Goal: Task Accomplishment & Management: Use online tool/utility

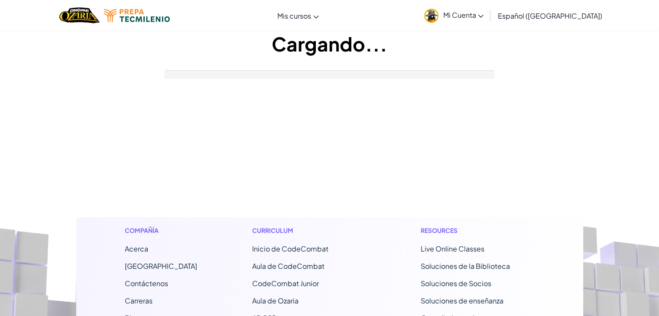
drag, startPoint x: 0, startPoint y: 0, endPoint x: 340, endPoint y: 218, distance: 403.8
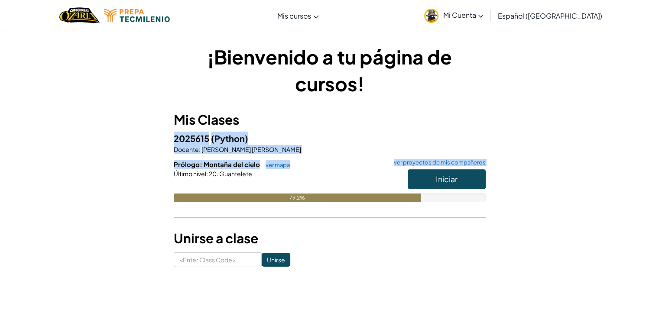
drag, startPoint x: 340, startPoint y: 218, endPoint x: 436, endPoint y: 178, distance: 104.3
click at [436, 178] on div "Mis Clases 2025615 (Python) Docente : [PERSON_NAME] [PERSON_NAME] Prólogo: Mont…" at bounding box center [330, 168] width 312 height 117
click at [436, 178] on span "Iniciar" at bounding box center [447, 179] width 22 height 10
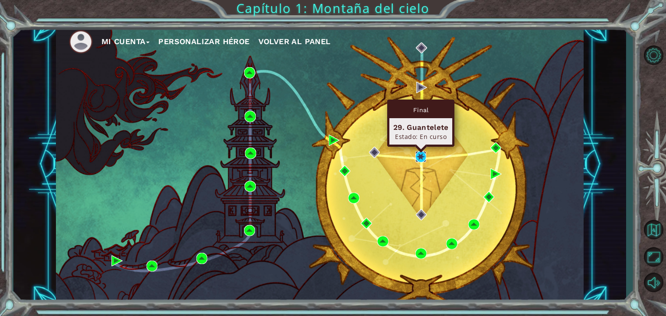
click at [419, 162] on img at bounding box center [420, 156] width 11 height 11
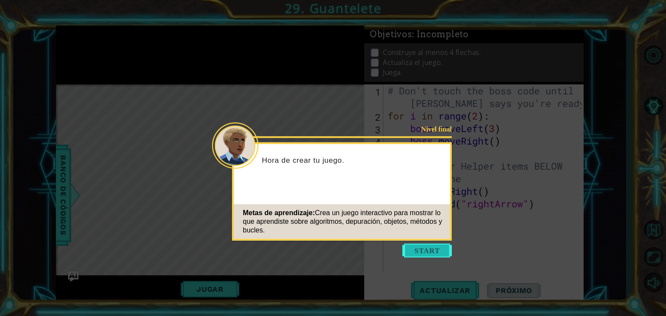
click at [432, 248] on button "Start" at bounding box center [426, 251] width 49 height 14
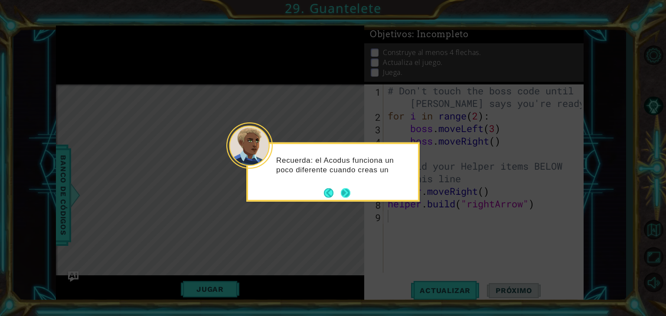
click at [346, 195] on button "Next" at bounding box center [345, 193] width 15 height 15
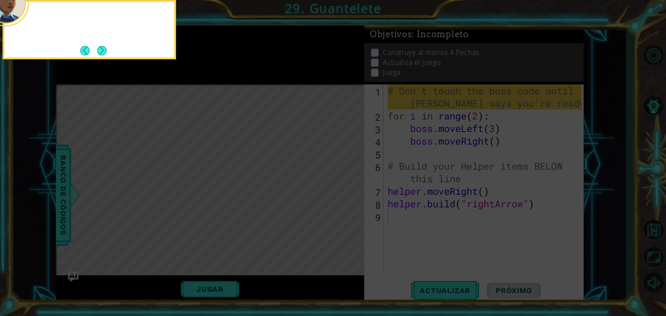
click at [346, 195] on icon at bounding box center [333, 48] width 666 height 538
click at [97, 49] on button "Next" at bounding box center [101, 50] width 11 height 11
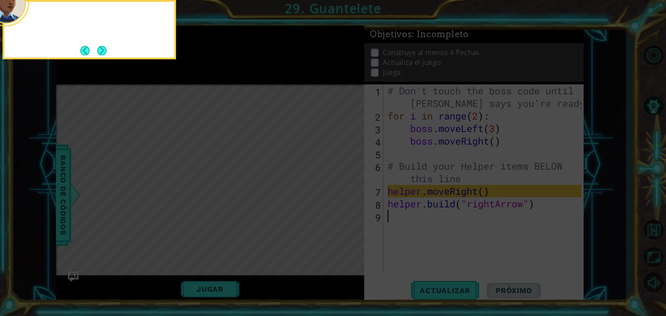
click at [97, 49] on button "Next" at bounding box center [102, 51] width 12 height 12
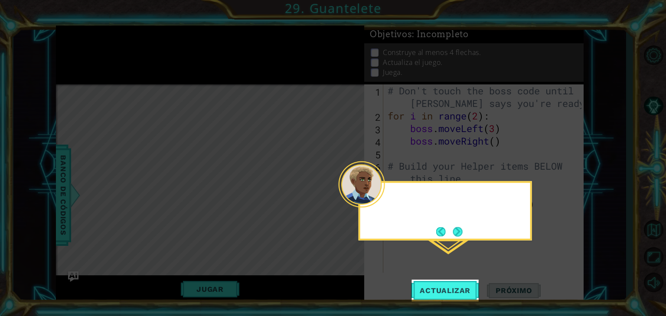
click at [97, 49] on icon at bounding box center [333, 158] width 666 height 316
click at [454, 234] on button "Next" at bounding box center [457, 231] width 11 height 11
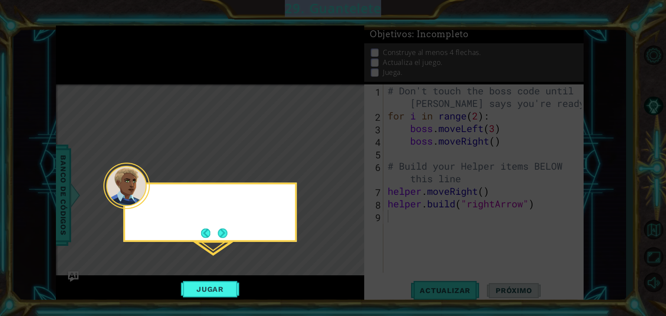
click at [454, 230] on icon at bounding box center [333, 158] width 666 height 316
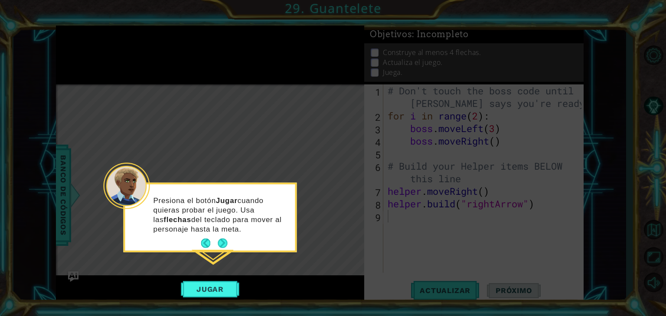
click at [463, 113] on icon at bounding box center [333, 158] width 666 height 316
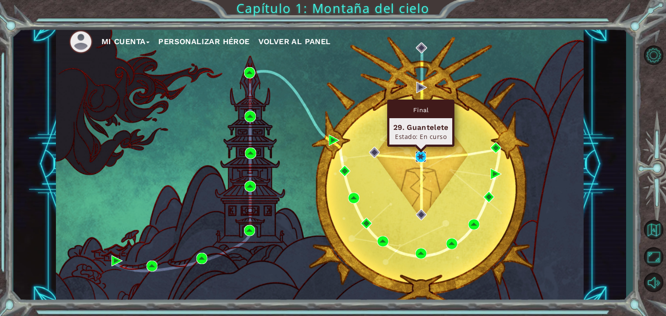
click at [418, 155] on img at bounding box center [420, 156] width 11 height 11
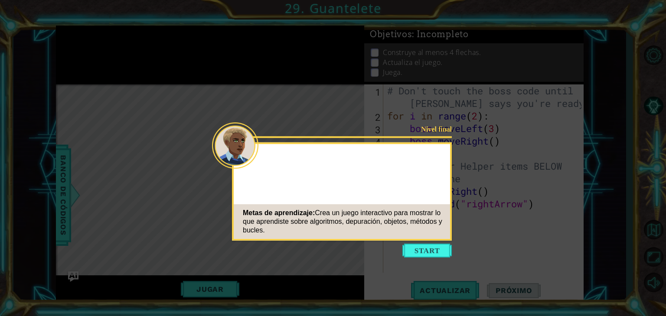
click at [436, 255] on button "Start" at bounding box center [426, 251] width 49 height 14
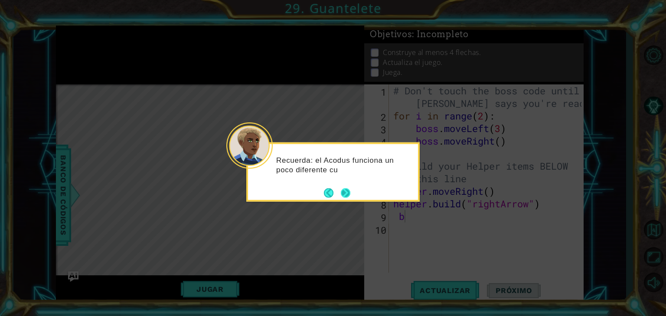
click at [349, 194] on button "Next" at bounding box center [345, 193] width 13 height 13
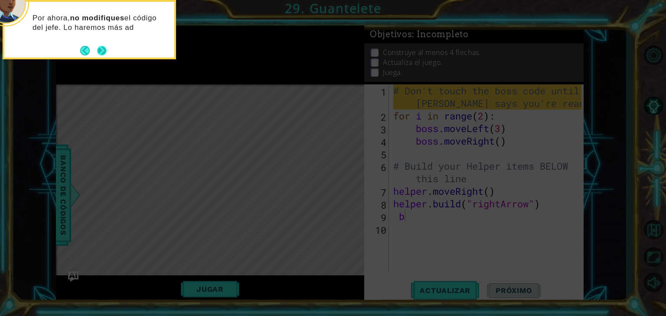
click at [102, 51] on button "Next" at bounding box center [102, 50] width 10 height 10
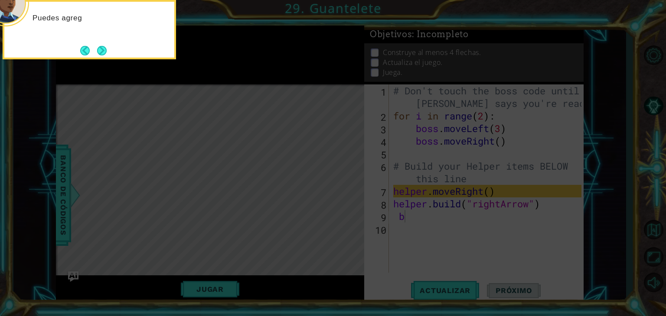
click at [102, 51] on button "Next" at bounding box center [102, 51] width 10 height 10
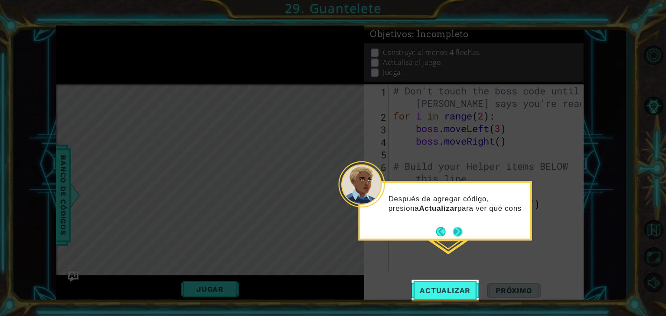
click at [455, 233] on button "Next" at bounding box center [457, 231] width 11 height 11
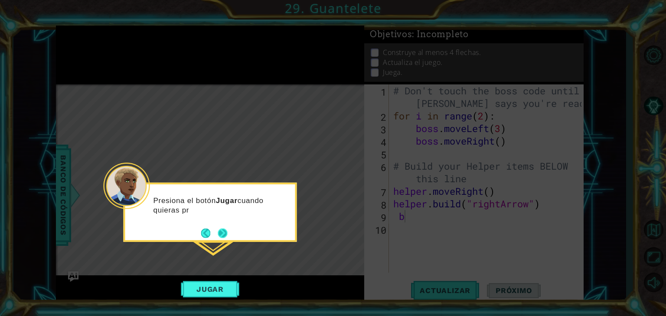
click at [229, 231] on div "Presiona el botón Jugar cuando quieras pr" at bounding box center [210, 208] width 170 height 47
click at [229, 231] on div "Presiona el botón Jugar cuando quieras probar el juego. Usa las fle" at bounding box center [210, 210] width 170 height 44
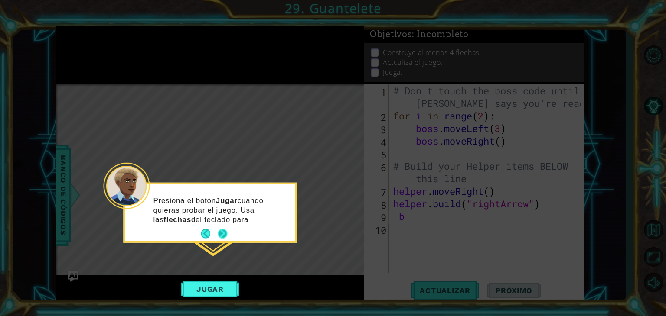
click at [225, 231] on button "Next" at bounding box center [222, 234] width 13 height 13
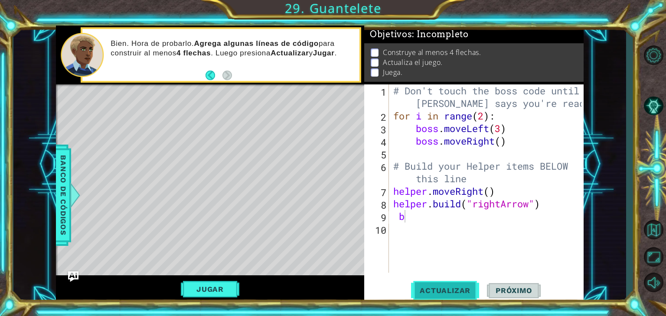
click at [447, 294] on span "Actualizar" at bounding box center [445, 290] width 68 height 9
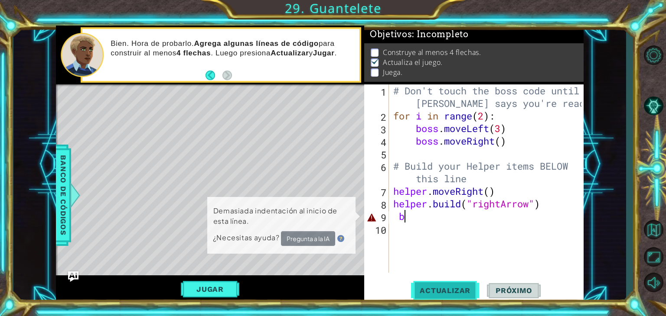
scroll to position [3, 0]
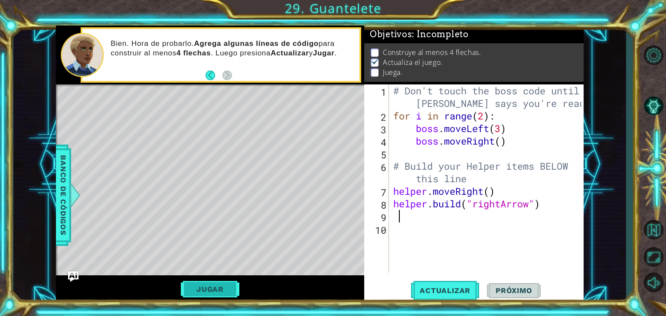
click at [204, 281] on button "Jugar" at bounding box center [210, 289] width 58 height 16
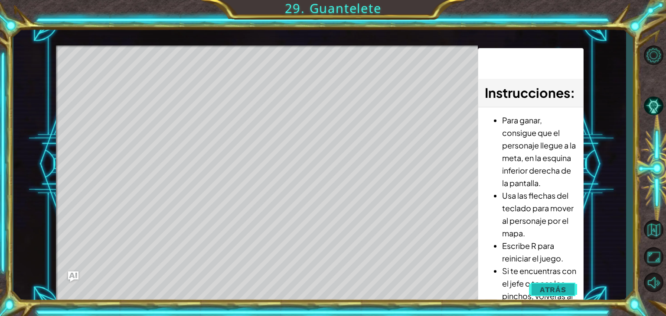
click at [557, 283] on button "Atrás" at bounding box center [553, 289] width 48 height 17
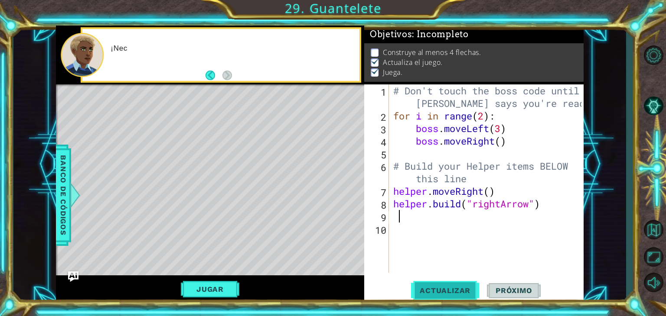
click at [442, 301] on button "Actualizar" at bounding box center [445, 291] width 68 height 22
click at [437, 292] on span "Actualizar" at bounding box center [445, 290] width 68 height 9
click at [452, 288] on span "Actualizar" at bounding box center [445, 290] width 68 height 9
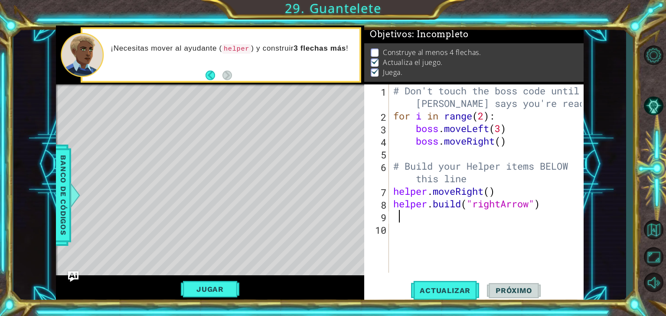
click at [499, 283] on button "Próximo" at bounding box center [514, 291] width 54 height 22
click at [505, 292] on span "Próximo" at bounding box center [514, 290] width 54 height 9
click at [442, 293] on span "Actualizar" at bounding box center [445, 290] width 68 height 9
click at [210, 291] on button "Jugar" at bounding box center [210, 289] width 58 height 16
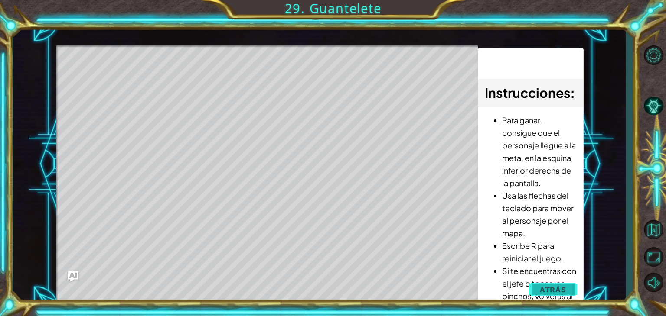
click at [549, 283] on button "Atrás" at bounding box center [553, 289] width 48 height 17
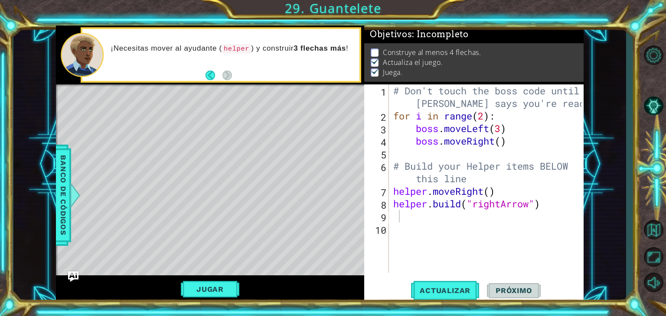
click at [433, 234] on div "# Don't touch the boss code until [PERSON_NAME] says you're ready! for i in ran…" at bounding box center [488, 197] width 194 height 226
type textarea "for i in range (2)"
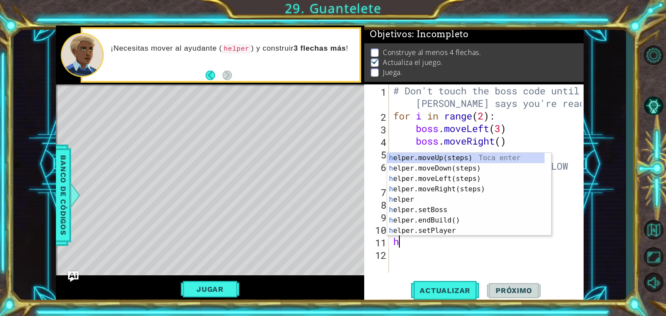
type textarea "he"
click at [447, 185] on div "he lper.moveUp(steps) Toca enter he lper.moveDown(steps) Toca enter he lper.mov…" at bounding box center [465, 205] width 157 height 104
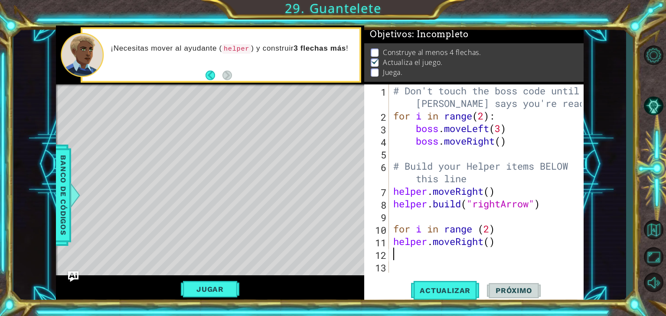
click at [524, 241] on div "# Don't touch the boss code until [PERSON_NAME] says you're ready! for i in ran…" at bounding box center [488, 197] width 194 height 226
click at [519, 238] on div "# Don't touch the boss code until [PERSON_NAME] says you're ready! for i in ran…" at bounding box center [488, 197] width 194 height 226
type textarea "helper.moveRight()"
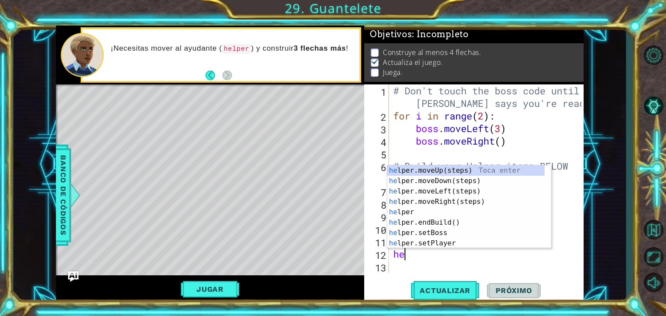
scroll to position [0, 0]
click at [424, 239] on div "help er.moveUp(steps) Toca enter help er.moveDown(steps) Toca enter help er.mov…" at bounding box center [465, 218] width 157 height 104
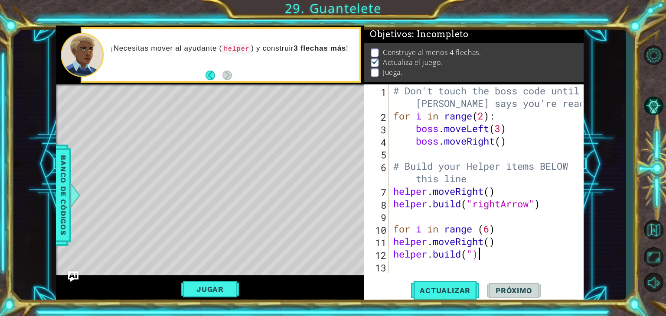
click at [480, 255] on div "# Don't touch the boss code until [PERSON_NAME] says you're ready! for i in ran…" at bounding box center [488, 197] width 194 height 226
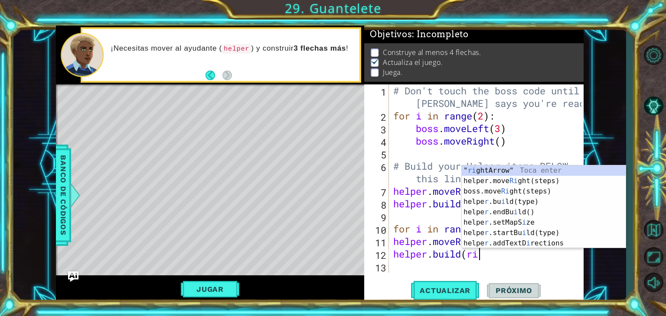
scroll to position [0, 3]
click at [490, 167] on div "" ri ghtArrow" Toca enter helper.move Ri ght(steps) Toca enter boss.move Ri ght…" at bounding box center [543, 218] width 164 height 104
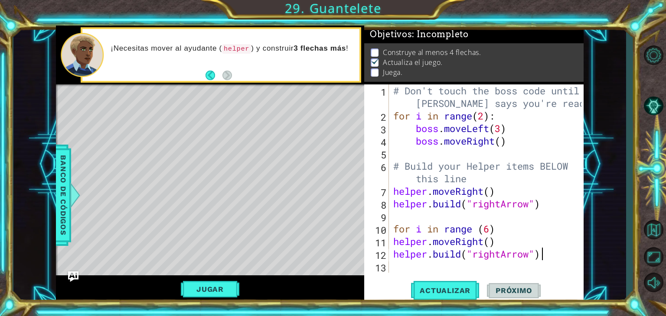
scroll to position [0, 6]
click at [448, 295] on button "Actualizar" at bounding box center [445, 291] width 68 height 22
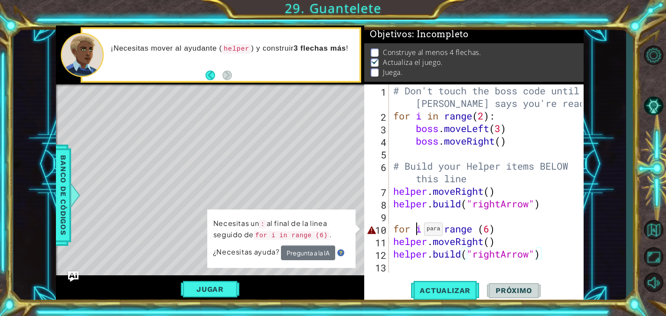
click at [416, 231] on div "# Don't touch the boss code until [PERSON_NAME] says you're ready! for i in ran…" at bounding box center [488, 197] width 194 height 226
click at [510, 223] on div "# Don't touch the boss code until [PERSON_NAME] says you're ready! for i in ran…" at bounding box center [488, 197] width 194 height 226
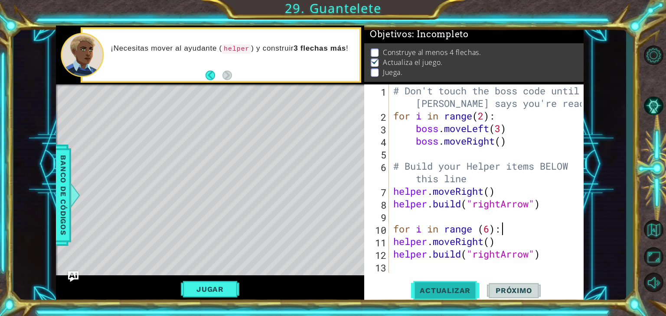
click at [435, 300] on button "Actualizar" at bounding box center [445, 291] width 68 height 22
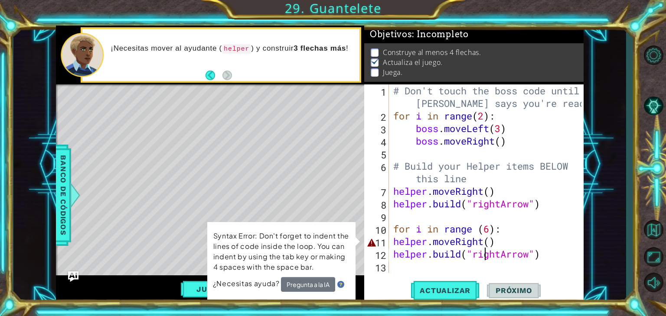
click at [487, 259] on div "# Don't touch the boss code until [PERSON_NAME] says you're ready! for i in ran…" at bounding box center [488, 197] width 194 height 226
type textarea "[DOMAIN_NAME]("rightArrow")"
click at [477, 264] on div "# Don't touch the boss code until [PERSON_NAME] says you're ready! for i in ran…" at bounding box center [488, 197] width 194 height 226
click at [504, 247] on div "# Don't touch the boss code until [PERSON_NAME] says you're ready! for i in ran…" at bounding box center [488, 197] width 194 height 226
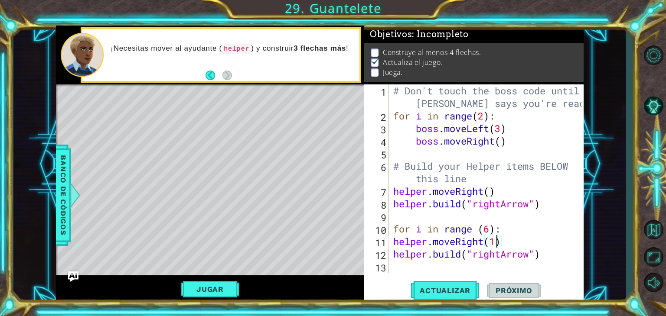
scroll to position [0, 4]
click at [220, 288] on button "Jugar" at bounding box center [210, 289] width 58 height 16
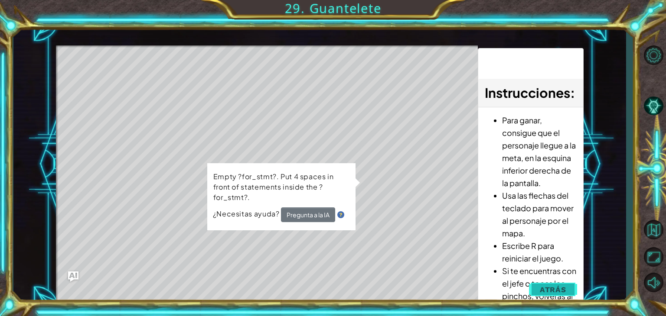
click at [549, 291] on span "Atrás" at bounding box center [552, 290] width 26 height 9
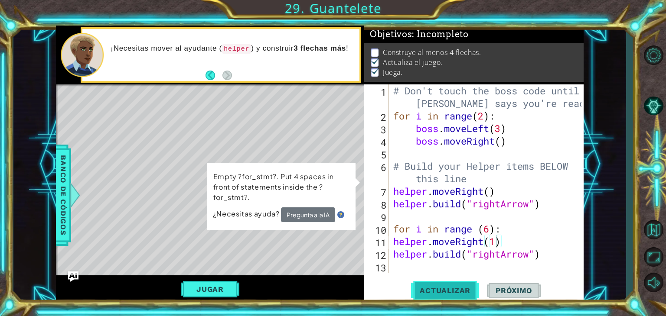
click at [458, 291] on span "Actualizar" at bounding box center [445, 290] width 68 height 9
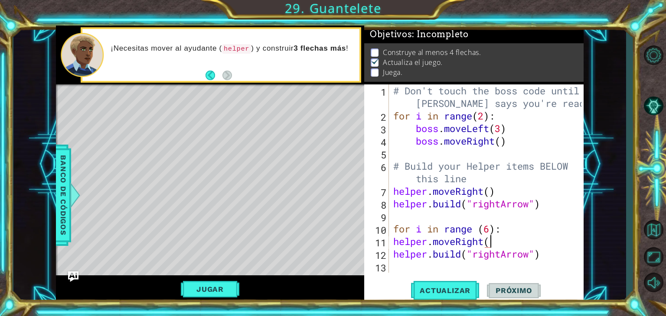
type textarea "helper.moveRight"
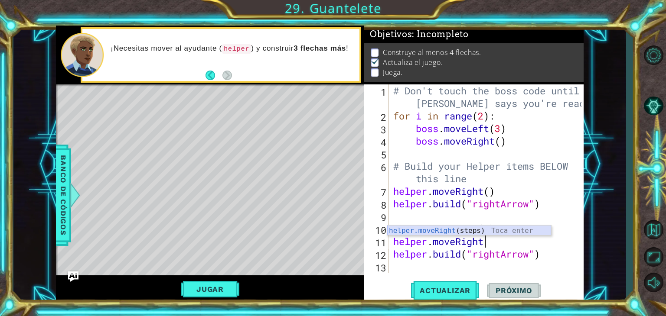
click at [438, 232] on div "helper.moveRight (steps) Toca enter" at bounding box center [469, 241] width 164 height 31
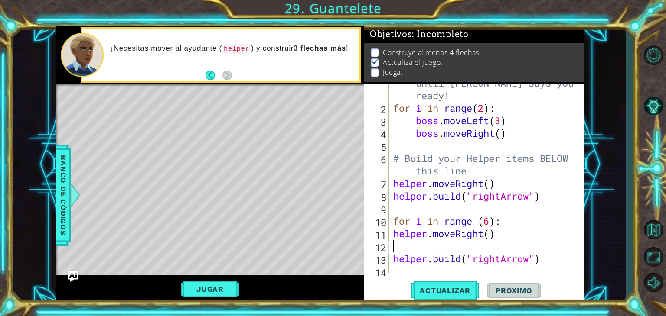
scroll to position [25, 0]
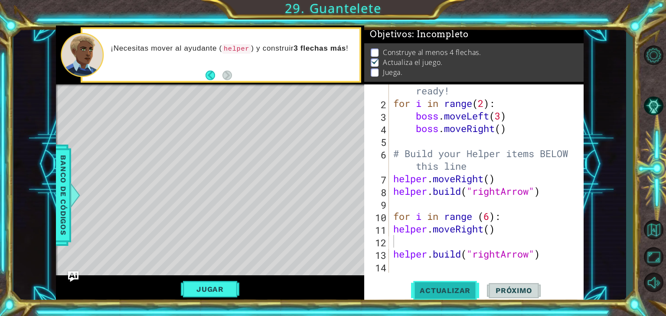
click at [434, 287] on span "Actualizar" at bounding box center [445, 290] width 68 height 9
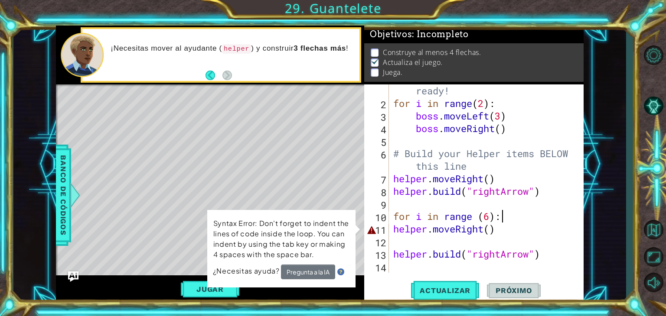
click at [506, 222] on div "# Don't touch the boss code until [PERSON_NAME] says you're ready! for i in ran…" at bounding box center [485, 178] width 188 height 239
click at [491, 233] on div "# Don't touch the boss code until [PERSON_NAME] says you're ready! for i in ran…" at bounding box center [485, 178] width 188 height 239
click at [498, 233] on div "# Don't touch the boss code until [PERSON_NAME] says you're ready! for i in ran…" at bounding box center [485, 178] width 188 height 239
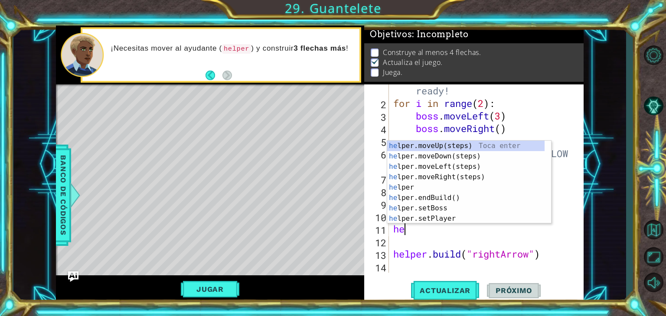
type textarea "h"
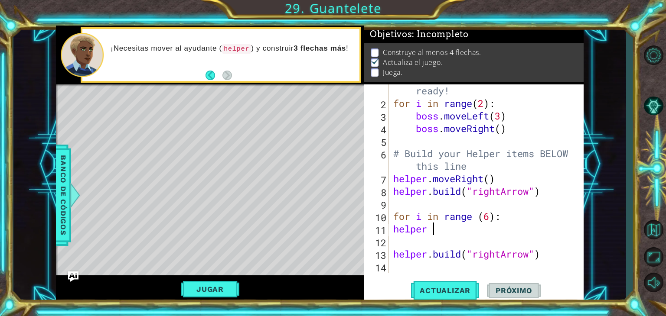
type textarea "helper m"
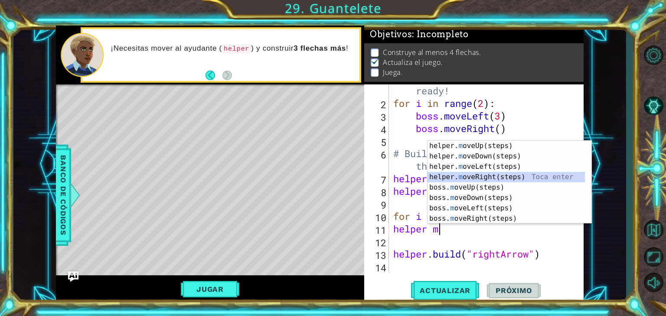
click at [481, 179] on div "helper. m oveUp(steps) Toca enter helper. m oveDown(steps) Toca enter helper. m…" at bounding box center [505, 193] width 157 height 104
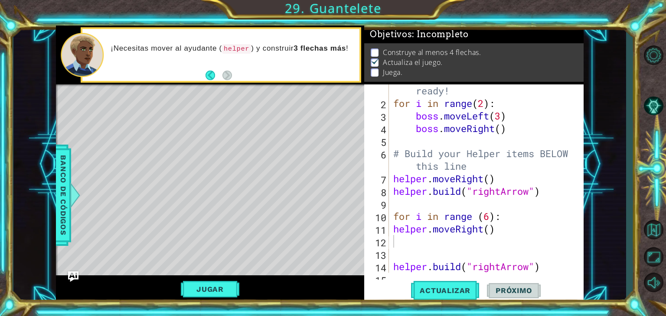
click at [215, 288] on button "Jugar" at bounding box center [210, 289] width 58 height 16
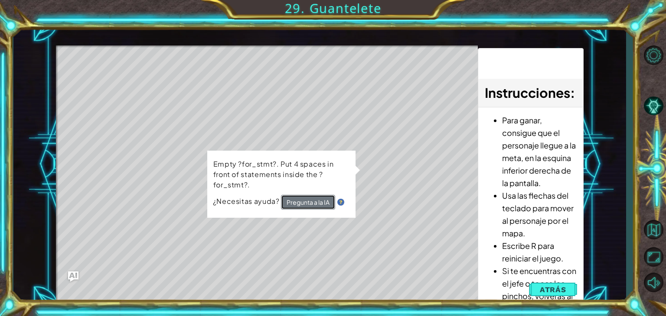
drag, startPoint x: 302, startPoint y: 200, endPoint x: 274, endPoint y: 163, distance: 45.8
click at [275, 165] on div "Empty ?for_stmt?. Put 4 spaces in front of statements inside the ?for_stmt?. ¿N…" at bounding box center [281, 184] width 149 height 69
click at [485, 262] on div "1 ההההההההההההההההההההההההההההההההההההההההההההההההההההההההההההההההההההההההההההה…" at bounding box center [319, 165] width 527 height 278
click at [548, 286] on span "Atrás" at bounding box center [552, 290] width 26 height 9
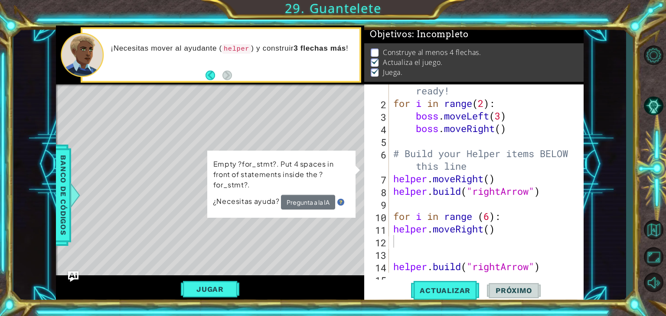
click at [450, 278] on div "1 2 3 4 5 6 7 8 9 10 11 12 13 14 15 # Don't touch the boss code until [PERSON_N…" at bounding box center [473, 193] width 219 height 219
click at [451, 282] on button "Actualizar" at bounding box center [445, 291] width 68 height 22
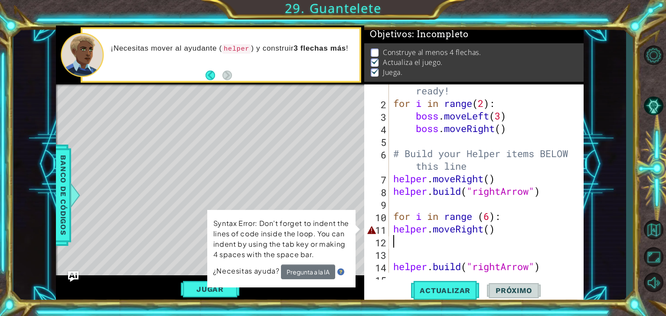
click at [509, 236] on div "# Don't touch the boss code until [PERSON_NAME] says you're ready! for i in ran…" at bounding box center [485, 178] width 188 height 239
click at [541, 266] on div "# Don't touch the boss code until [PERSON_NAME] says you're ready! for i in ran…" at bounding box center [485, 178] width 188 height 239
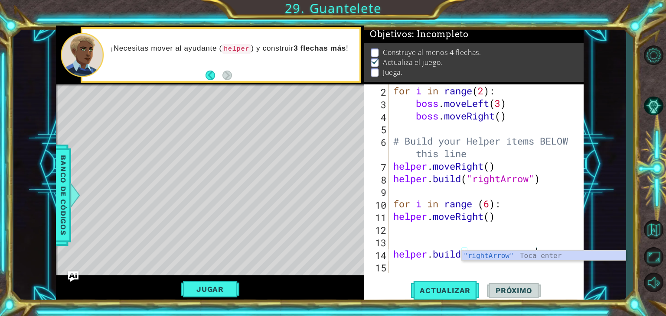
scroll to position [38, 0]
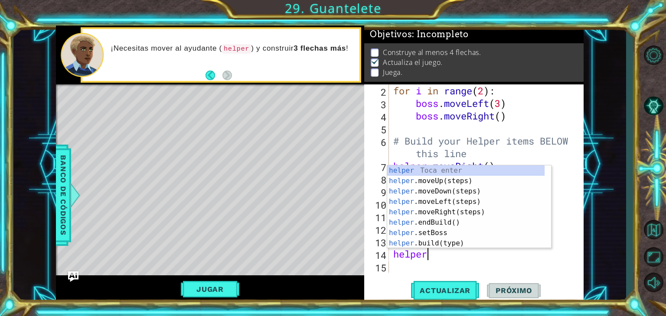
type textarea "h"
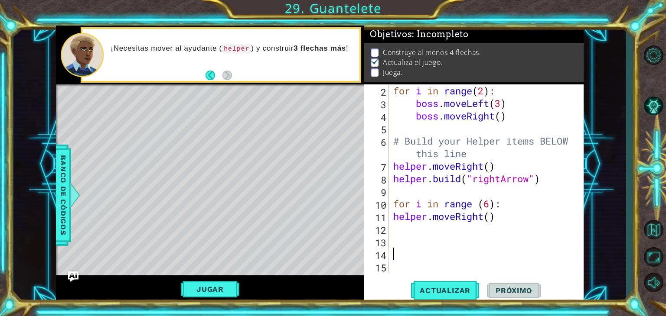
scroll to position [0, 0]
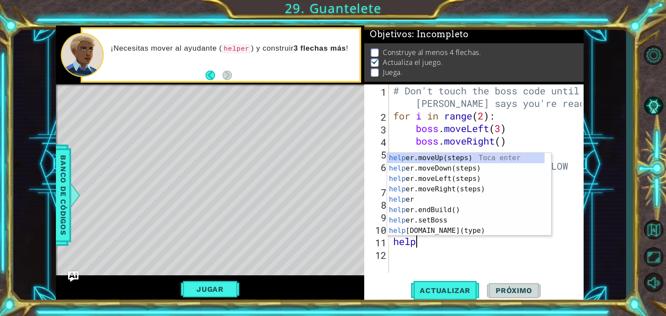
type textarea "h"
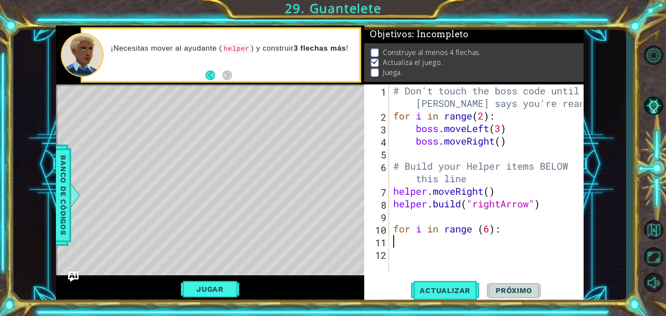
click at [473, 238] on div "# Don't touch the boss code until [PERSON_NAME] says you're ready! for i in ran…" at bounding box center [488, 197] width 194 height 226
click at [430, 247] on div "# Don't touch the boss code until [PERSON_NAME] says you're ready! for i in ran…" at bounding box center [488, 197] width 194 height 226
click at [395, 219] on div "# Don't touch the boss code until [PERSON_NAME] says you're ready! for i in ran…" at bounding box center [488, 197] width 194 height 226
type textarea "f"
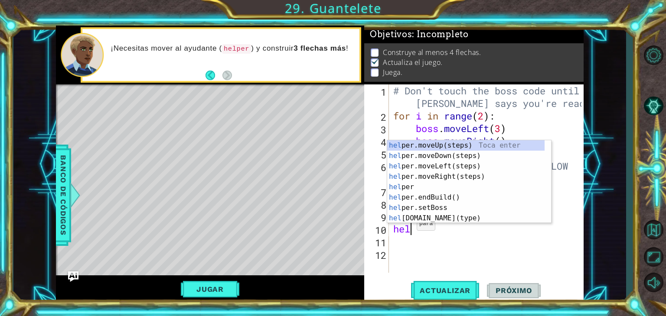
type textarea "help"
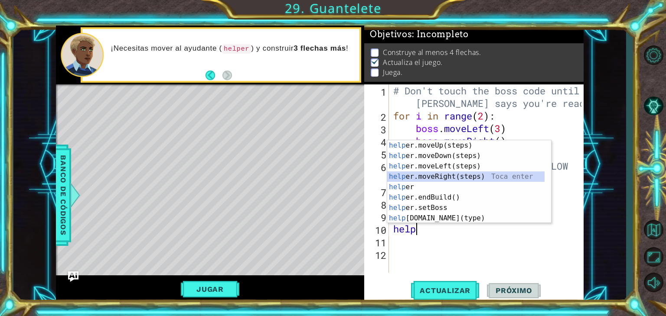
click at [454, 176] on div "help er.moveUp(steps) Toca enter help er.moveDown(steps) Toca enter help er.mov…" at bounding box center [465, 192] width 157 height 104
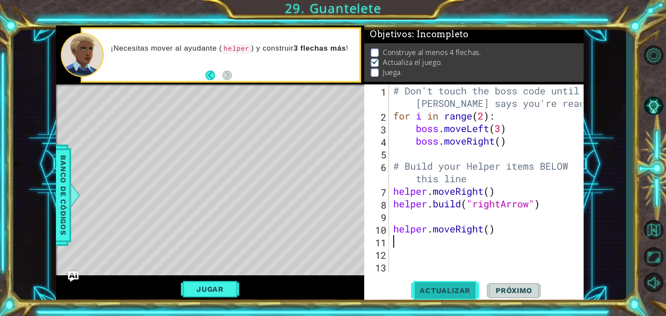
click at [437, 284] on button "Actualizar" at bounding box center [445, 291] width 68 height 22
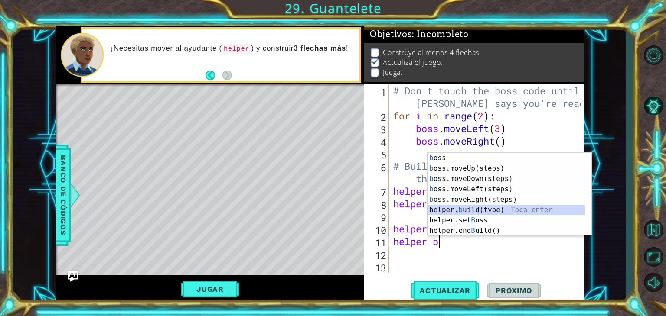
click at [492, 209] on div "b oss Toca enter b oss.moveUp(steps) Toca enter b oss.moveDown(steps) Toca ente…" at bounding box center [505, 205] width 157 height 104
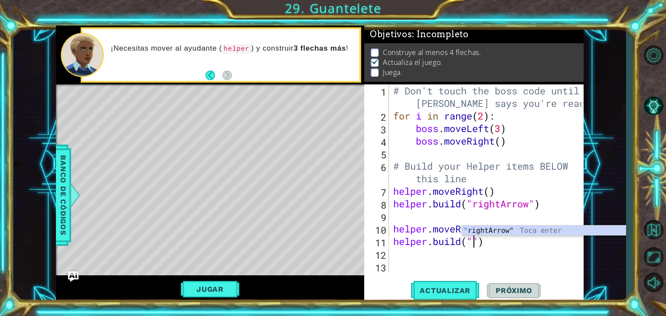
scroll to position [0, 3]
click at [495, 234] on div "" rightArrow" Toca enter" at bounding box center [543, 241] width 164 height 31
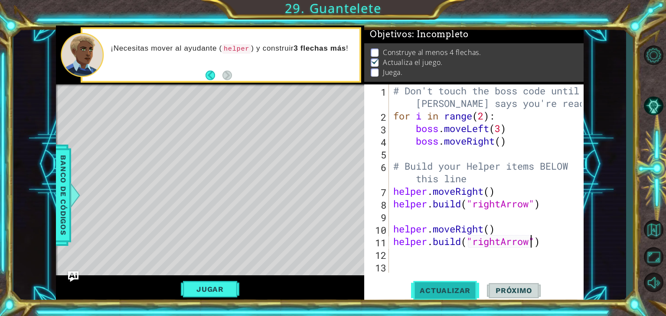
type textarea "[DOMAIN_NAME]("rightArrow")"
click at [423, 286] on button "Actualizar" at bounding box center [445, 291] width 68 height 22
click at [402, 260] on div "# Don't touch the boss code until [PERSON_NAME] says you're ready! for i in ran…" at bounding box center [488, 197] width 194 height 226
click at [424, 295] on span "Actualizar" at bounding box center [445, 290] width 68 height 9
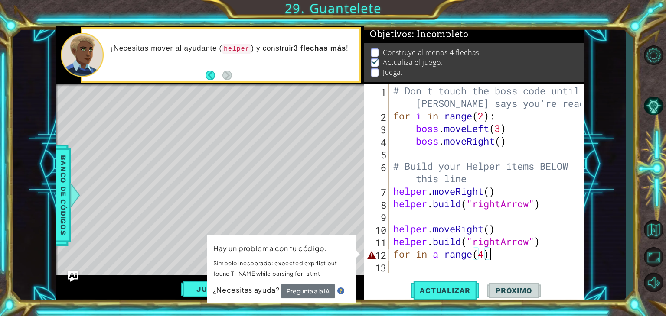
click at [433, 256] on div "# Don't touch the boss code until [PERSON_NAME] says you're ready! for i in ran…" at bounding box center [488, 197] width 194 height 226
click at [419, 254] on div "# Don't touch the boss code until [PERSON_NAME] says you're ready! for i in ran…" at bounding box center [488, 197] width 194 height 226
click at [428, 255] on div "# Don't touch the boss code until [PERSON_NAME] says you're ready! for i in ran…" at bounding box center [488, 197] width 194 height 226
type textarea "for i a range(4)"
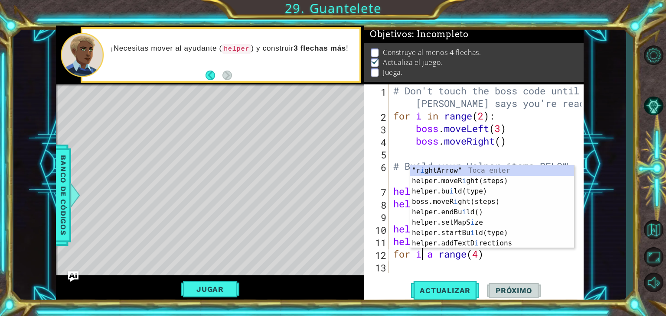
click at [513, 254] on div "# Don't touch the boss code until [PERSON_NAME] says you're ready! for i in ran…" at bounding box center [488, 197] width 194 height 226
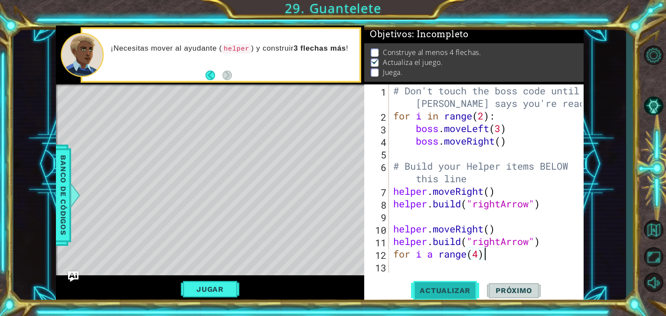
click at [452, 285] on button "Actualizar" at bounding box center [445, 291] width 68 height 22
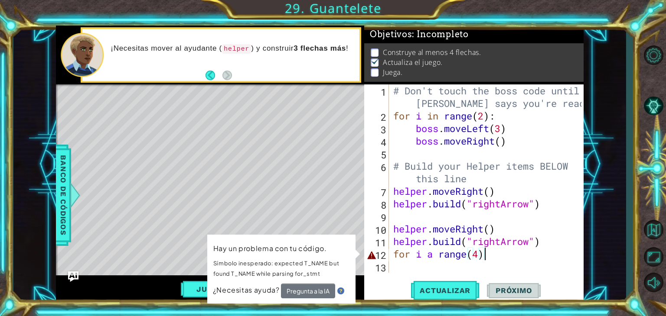
click at [380, 268] on div "13" at bounding box center [377, 268] width 23 height 13
click at [432, 253] on div "# Don't touch the boss code until [PERSON_NAME] says you're ready! for i in ran…" at bounding box center [488, 197] width 194 height 226
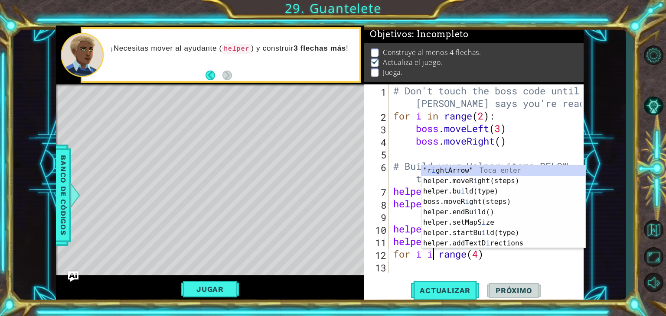
scroll to position [0, 2]
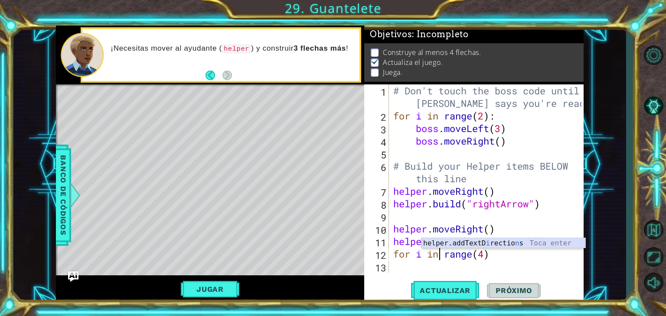
click at [451, 240] on div "helper.addTextD i rectio n s Toca enter" at bounding box center [503, 253] width 164 height 31
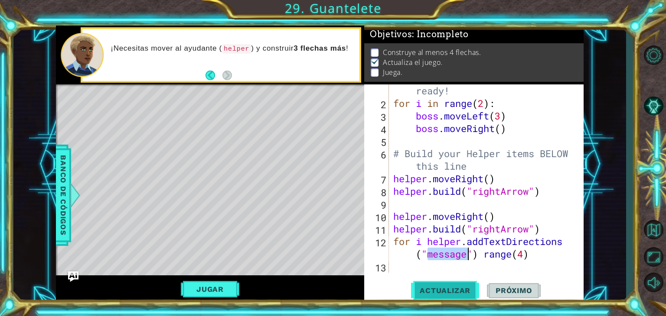
type textarea "for i helper.addTextDirections("message") range(4)"
click at [475, 295] on span "Actualizar" at bounding box center [445, 290] width 68 height 9
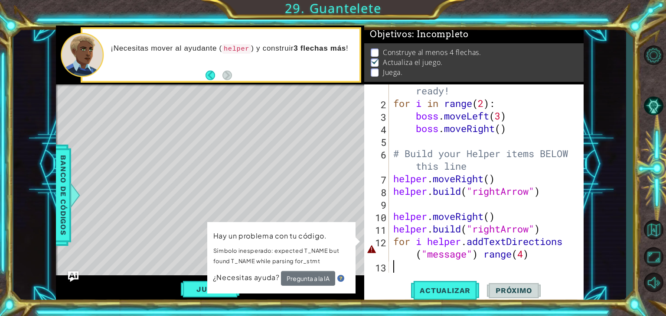
click at [522, 261] on div "# Don't touch the boss code until [PERSON_NAME] says you're ready! for i in ran…" at bounding box center [485, 178] width 188 height 239
click at [493, 251] on div "# Don't touch the boss code until [PERSON_NAME] says you're ready! for i in ran…" at bounding box center [485, 178] width 188 height 239
click at [487, 251] on div "# Don't touch the boss code until [PERSON_NAME] says you're ready! for i in ran…" at bounding box center [485, 178] width 188 height 239
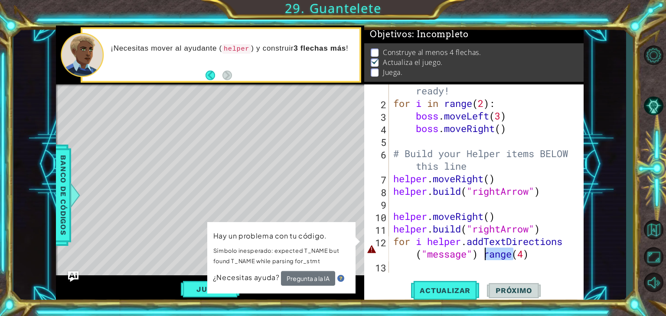
click at [487, 251] on div "# Don't touch the boss code until [PERSON_NAME] says you're ready! for i in ran…" at bounding box center [482, 178] width 183 height 188
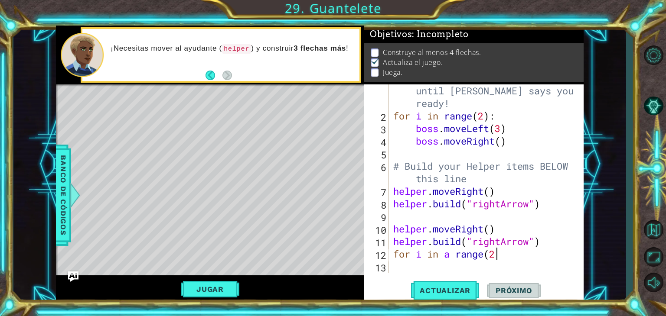
scroll to position [0, 4]
click at [446, 297] on button "Actualizar" at bounding box center [445, 291] width 68 height 22
type textarea "for i in a range(2):"
click at [464, 295] on span "Actualizar" at bounding box center [445, 290] width 68 height 9
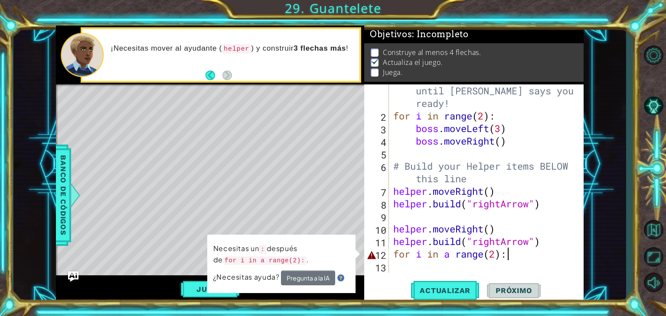
click at [398, 267] on div "# Don't touch the boss code until [PERSON_NAME] says you're ready! for i in ran…" at bounding box center [485, 191] width 188 height 239
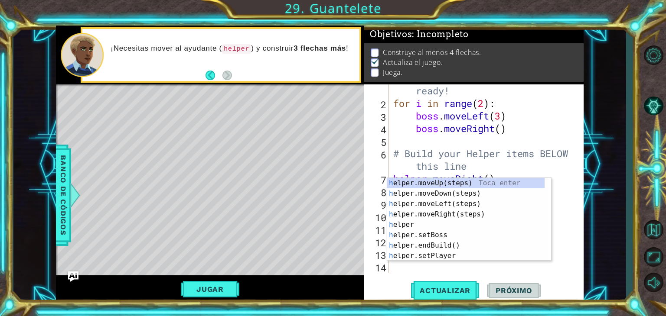
scroll to position [25, 0]
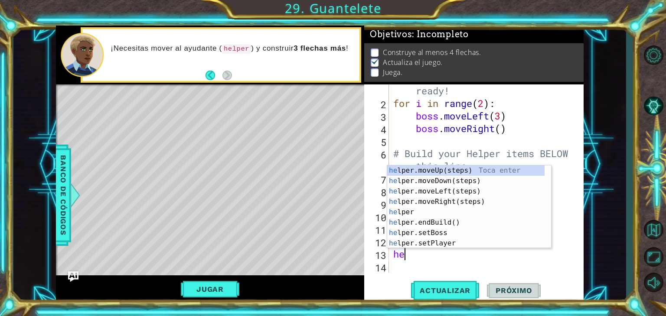
type textarea "hel"
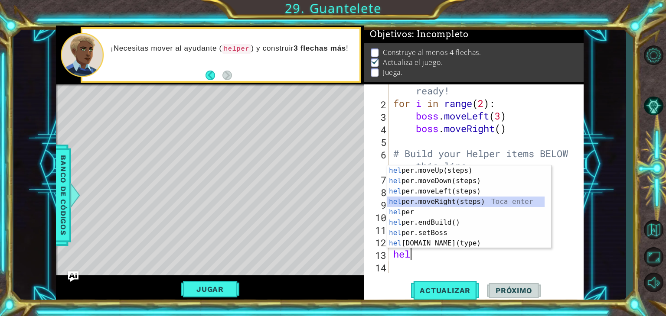
click at [425, 201] on div "hel per.moveUp(steps) Toca enter hel per.moveDown(steps) Toca enter hel per.mov…" at bounding box center [465, 218] width 157 height 104
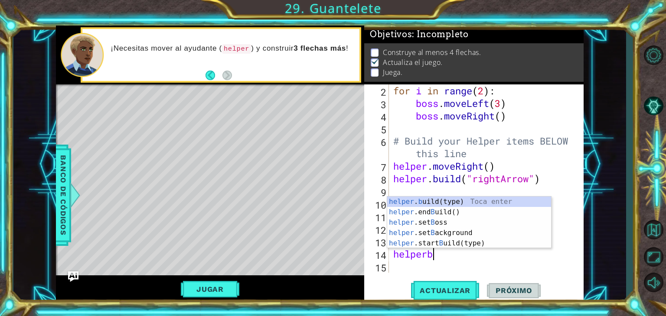
scroll to position [0, 1]
click at [443, 201] on div "helper . b uild(type) Toca enter helper .end B uild() Toca enter helper .set B …" at bounding box center [469, 233] width 164 height 73
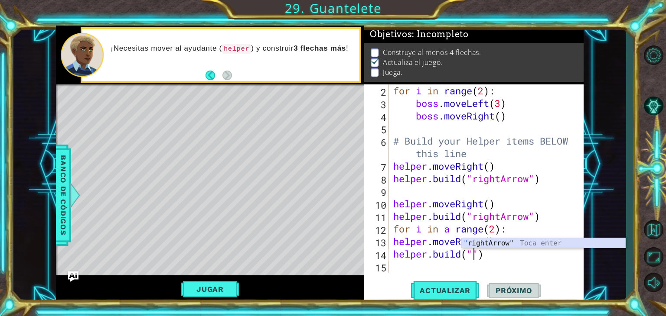
click at [513, 247] on div "" rightArrow" Toca enter" at bounding box center [543, 253] width 164 height 31
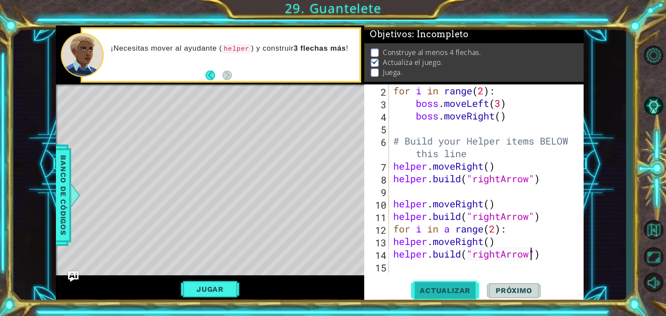
click at [461, 287] on span "Actualizar" at bounding box center [445, 290] width 68 height 9
click at [440, 296] on button "Actualizar" at bounding box center [445, 291] width 68 height 22
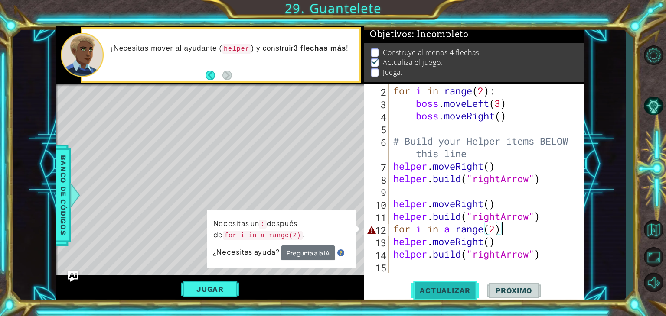
scroll to position [0, 4]
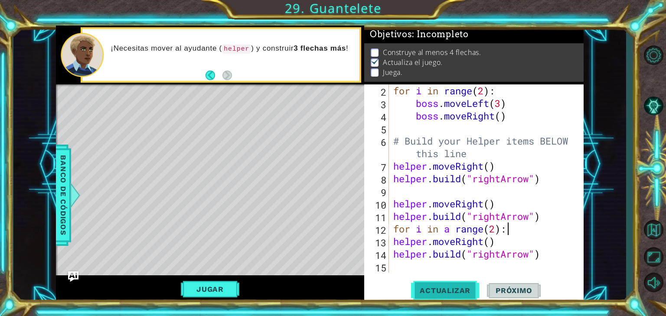
click at [441, 297] on button "Actualizar" at bounding box center [445, 291] width 68 height 22
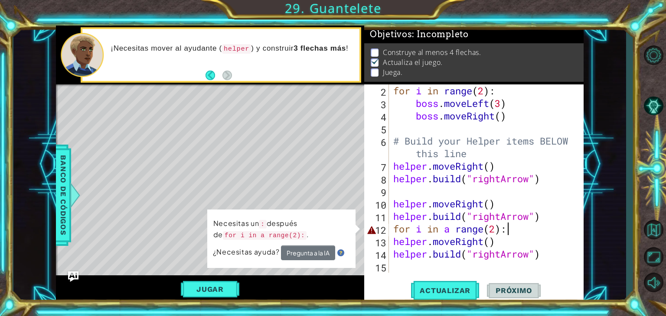
click at [455, 234] on div "for i in range ( 2 ) : boss . moveLeft ( 3 ) boss . moveRight ( ) # Build your …" at bounding box center [485, 191] width 188 height 214
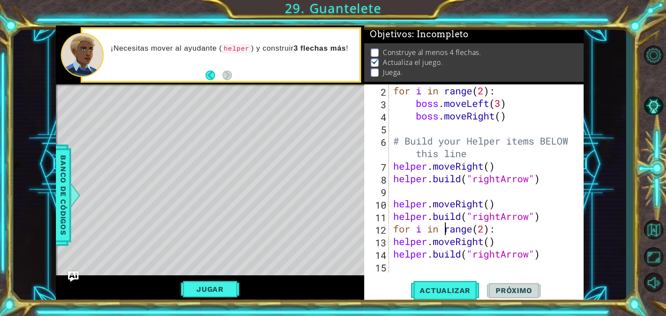
scroll to position [0, 3]
click at [447, 288] on span "Actualizar" at bounding box center [445, 290] width 68 height 9
click at [529, 306] on div "1 ההההההההההההההההההההההההההההההההההההההההההההההההההההההההההההההההההההההההההההה…" at bounding box center [333, 158] width 666 height 316
type textarea "[DOMAIN_NAME]("rightArrow")"
click at [464, 248] on div "for i in range ( 2 ) : boss . moveLeft ( 3 ) boss . moveRight ( ) # Build your …" at bounding box center [485, 191] width 188 height 214
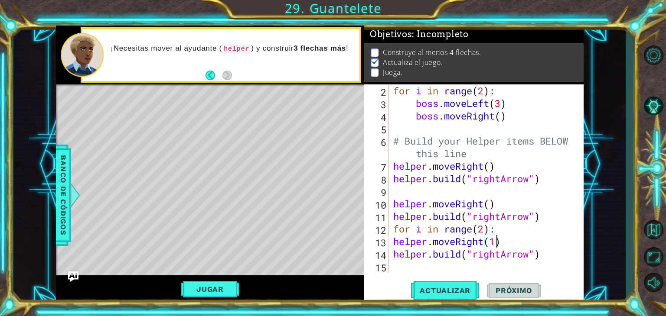
scroll to position [0, 4]
click at [425, 292] on span "Actualizar" at bounding box center [445, 290] width 68 height 9
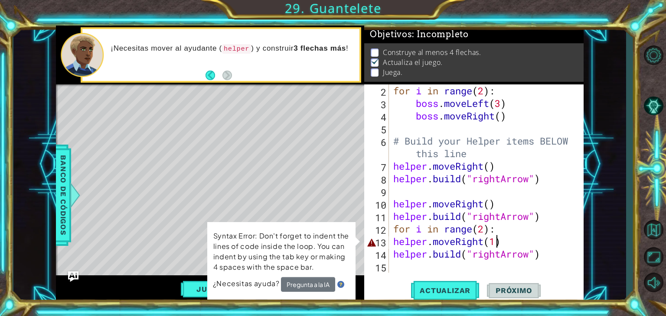
click at [494, 236] on div "for i in range ( 2 ) : boss . moveLeft ( 3 ) boss . moveRight ( ) # Build your …" at bounding box center [485, 191] width 188 height 214
click at [496, 236] on div "for i in range ( 2 ) : boss . moveLeft ( 3 ) boss . moveRight ( ) # Build your …" at bounding box center [485, 191] width 188 height 214
click at [502, 239] on div "for i in range ( 2 ) : boss . moveLeft ( 3 ) boss . moveRight ( ) # Build your …" at bounding box center [485, 191] width 188 height 214
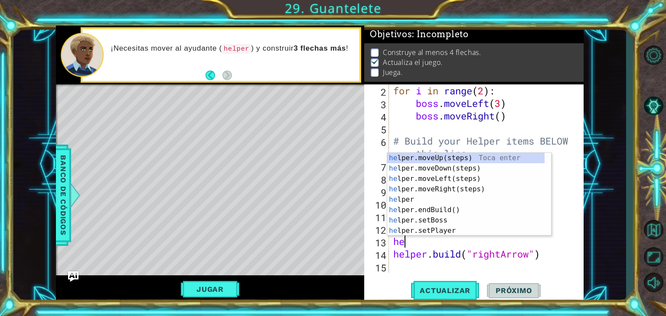
scroll to position [0, 0]
type textarea "h"
type textarea "he"
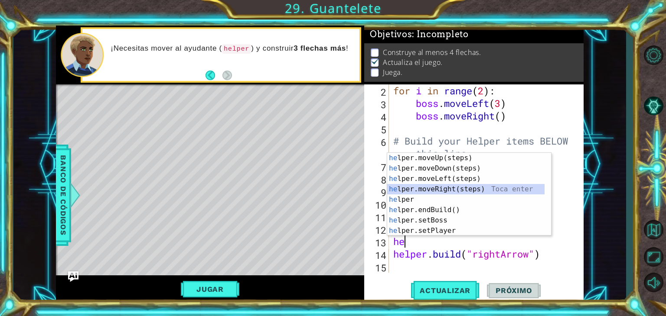
click at [471, 188] on div "he lper.moveUp(steps) Toca enter he lper.moveDown(steps) Toca enter he lper.mov…" at bounding box center [465, 205] width 157 height 104
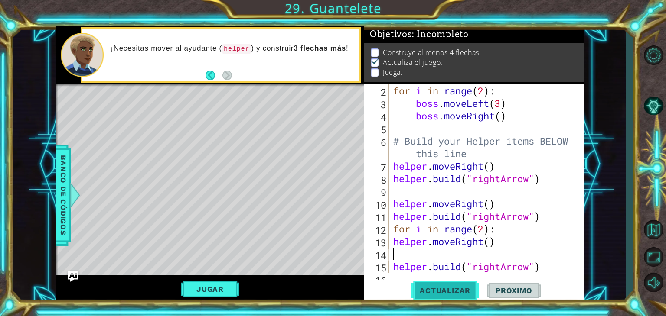
click at [464, 297] on button "Actualizar" at bounding box center [445, 291] width 68 height 22
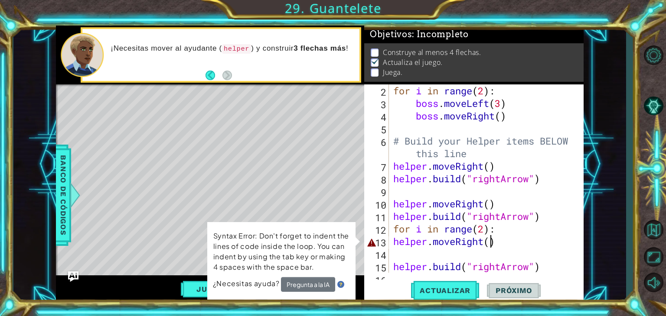
click at [488, 240] on div "for i in range ( 2 ) : boss . moveLeft ( 3 ) boss . moveRight ( ) # Build your …" at bounding box center [485, 191] width 188 height 214
type textarea "helper.moveRight(2)"
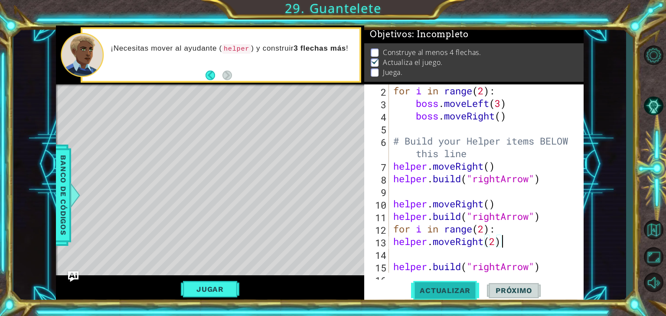
click at [456, 289] on span "Actualizar" at bounding box center [445, 290] width 68 height 9
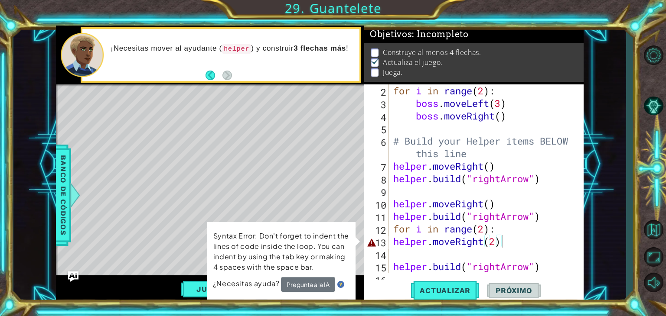
click at [390, 269] on div "helper.moveRight(2) 2 3 4 5 6 7 8 9 10 11 12 13 14 15 16 for i in range ( 2 ) :…" at bounding box center [472, 178] width 217 height 188
click at [393, 268] on div "for i in range ( 2 ) : boss . moveLeft ( 3 ) boss . moveRight ( ) # Build your …" at bounding box center [485, 191] width 188 height 214
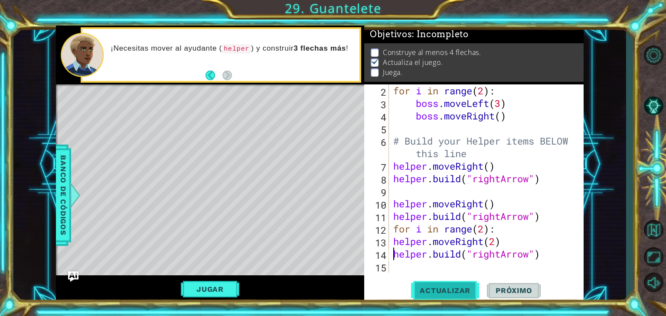
click at [445, 295] on button "Actualizar" at bounding box center [445, 291] width 68 height 22
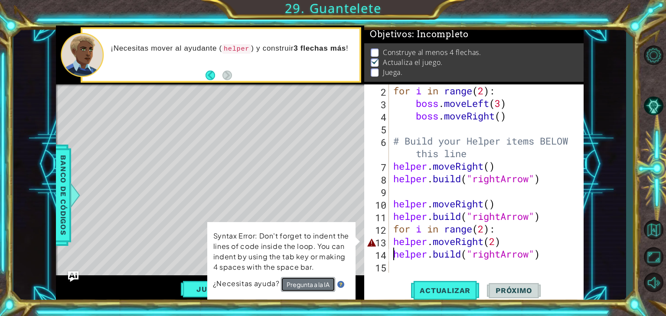
click at [296, 285] on button "Pregunta a la IA" at bounding box center [308, 284] width 55 height 16
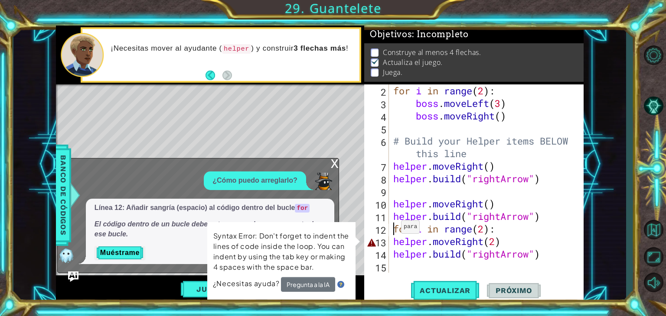
click at [393, 229] on div "for i in range ( 2 ) : boss . moveLeft ( 3 ) boss . moveRight ( ) # Build your …" at bounding box center [485, 191] width 188 height 214
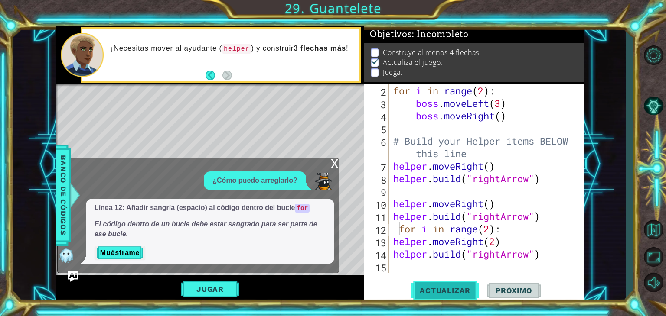
drag, startPoint x: 478, startPoint y: 290, endPoint x: 462, endPoint y: 287, distance: 15.9
click at [462, 287] on span "Actualizar" at bounding box center [445, 290] width 68 height 9
type textarea "[DOMAIN_NAME]("rightArrow")"
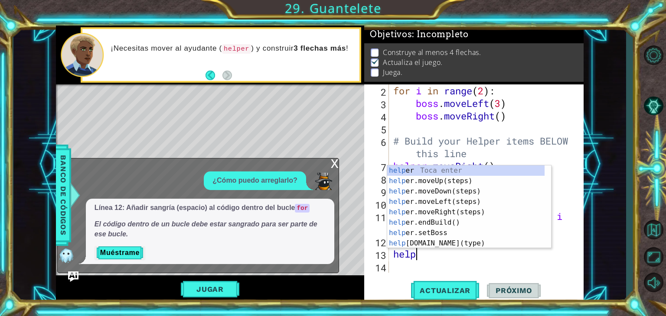
type textarea "h"
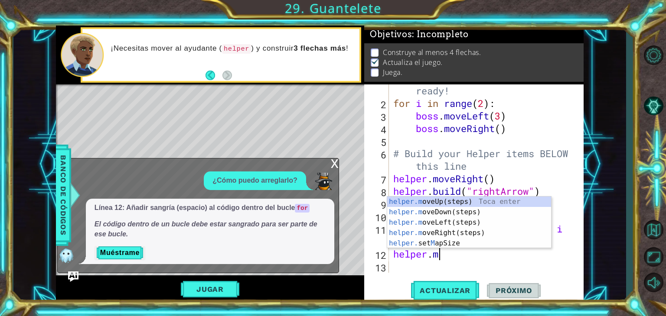
type textarea "h"
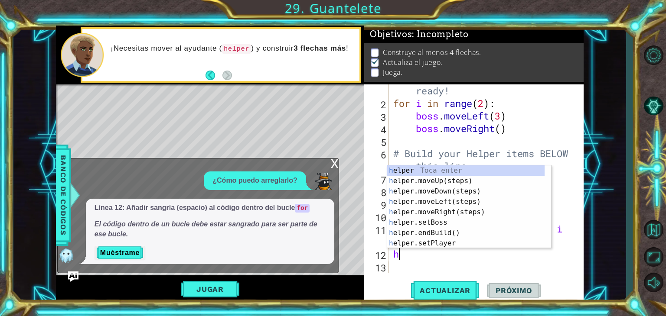
scroll to position [12, 0]
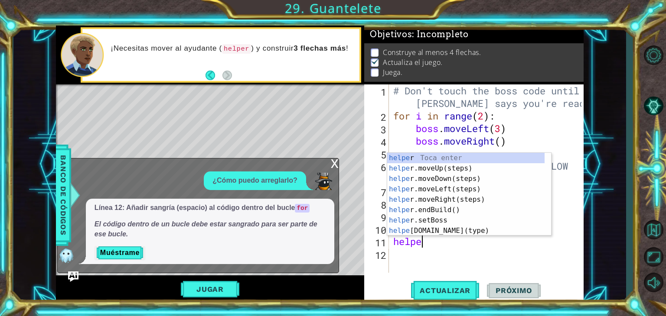
type textarea "h"
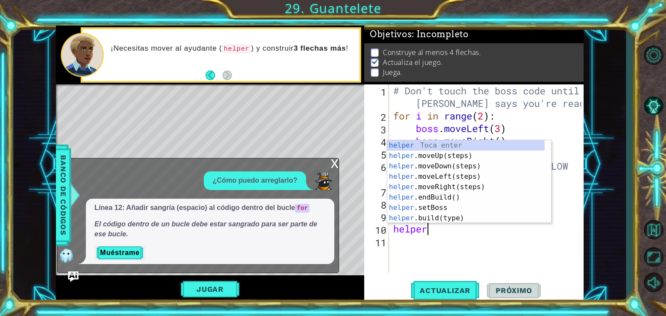
type textarea "h"
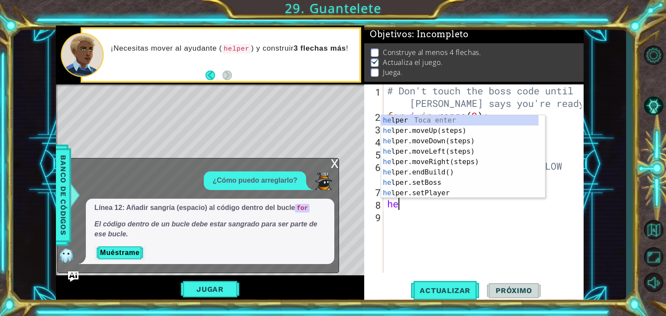
type textarea "h"
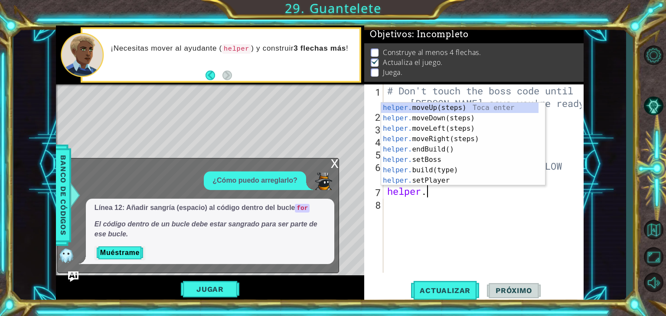
type textarea "h"
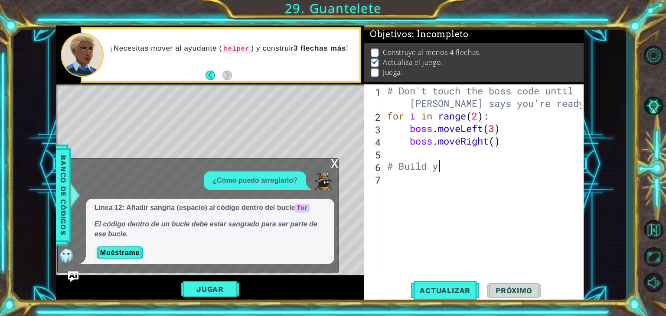
type textarea "#"
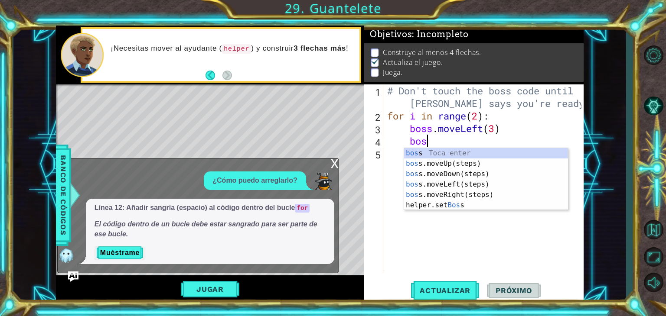
type textarea "b"
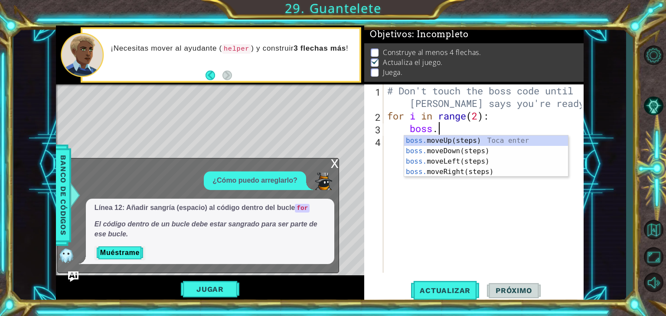
type textarea "b"
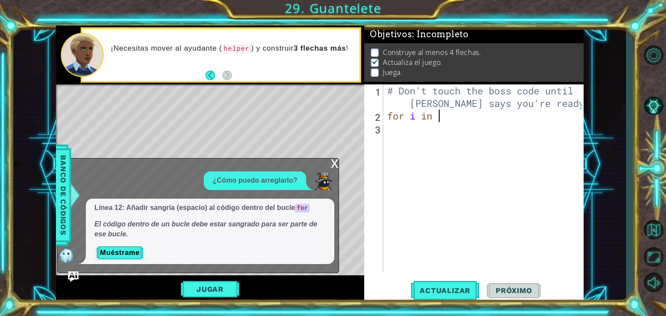
type textarea "f"
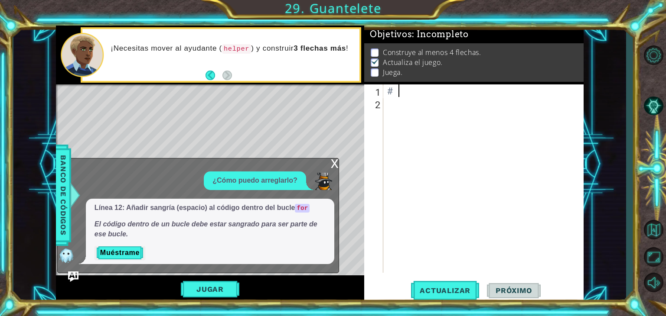
type textarea "#"
click at [432, 281] on button "Actualizar" at bounding box center [445, 291] width 68 height 22
click at [432, 290] on span "Actualizar" at bounding box center [445, 290] width 68 height 9
